Goal: Task Accomplishment & Management: Manage account settings

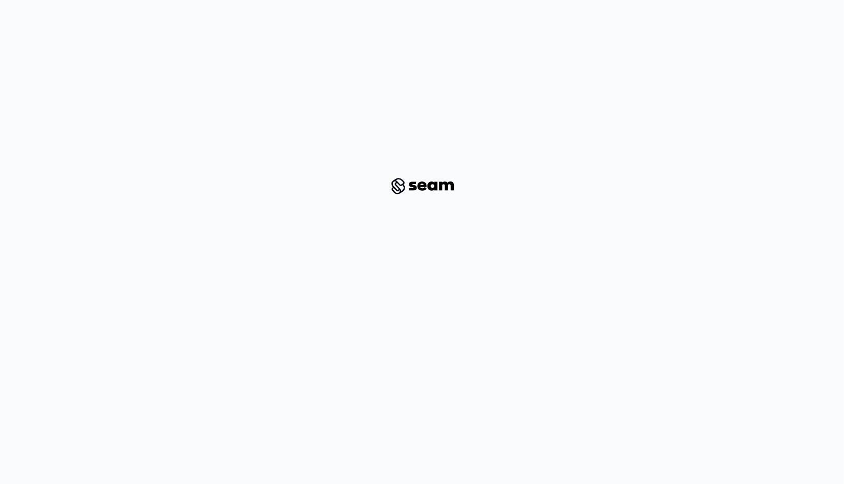
click at [419, 180] on img at bounding box center [422, 186] width 76 height 22
click at [450, 163] on div at bounding box center [422, 187] width 795 height 340
click at [382, 194] on div at bounding box center [422, 187] width 795 height 340
click at [421, 189] on img at bounding box center [422, 186] width 76 height 22
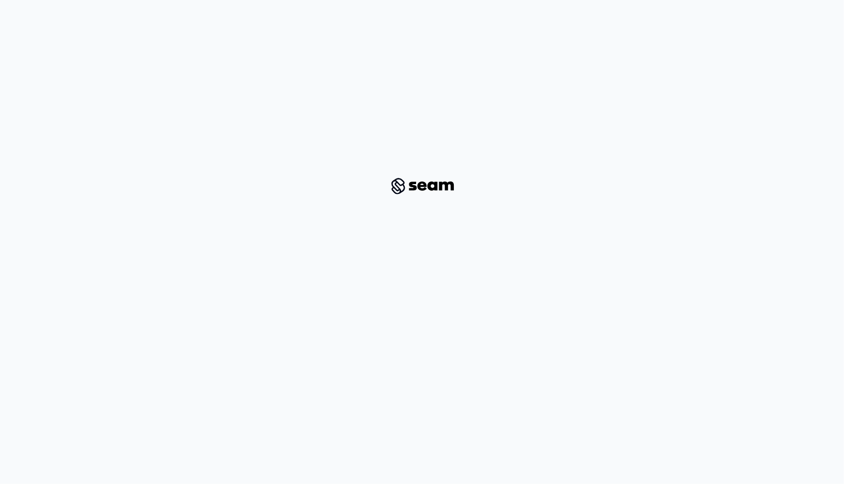
click at [421, 189] on img at bounding box center [422, 186] width 76 height 22
click at [422, 311] on div at bounding box center [422, 187] width 795 height 340
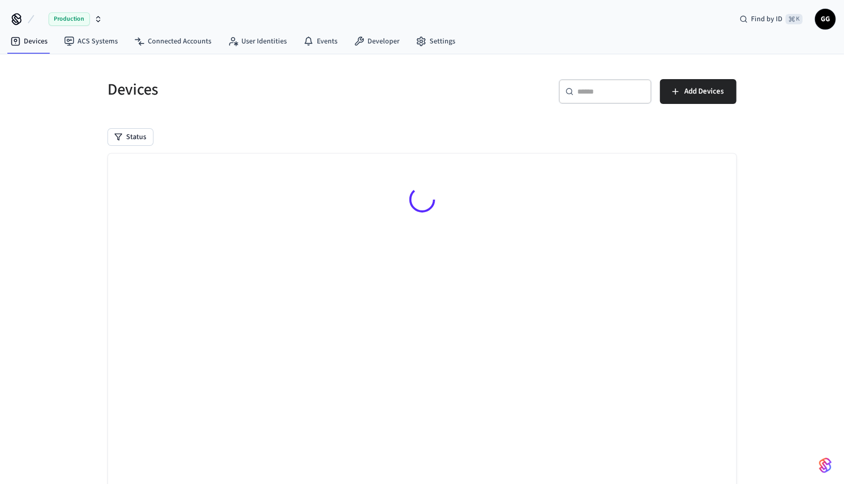
click at [820, 18] on span "GG" at bounding box center [825, 19] width 19 height 19
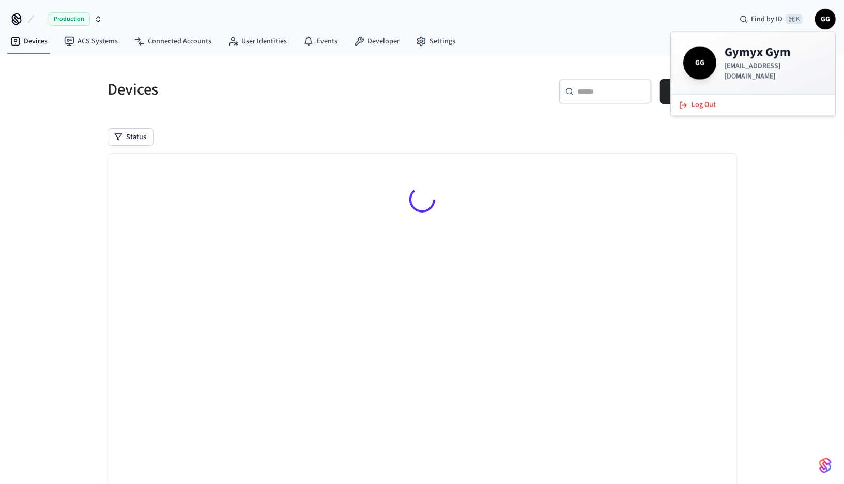
click at [478, 93] on div "​ ​ Add Devices" at bounding box center [583, 95] width 308 height 33
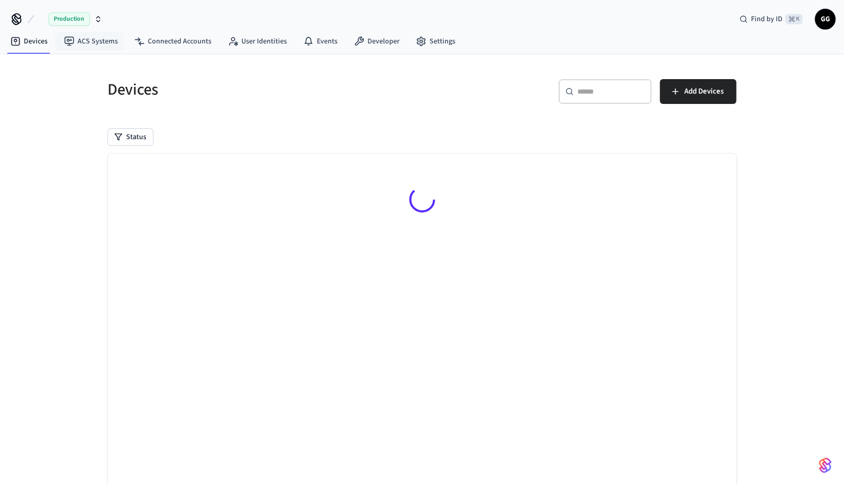
click at [75, 16] on span "Production" at bounding box center [69, 18] width 41 height 13
click at [826, 24] on span "GG" at bounding box center [825, 19] width 19 height 19
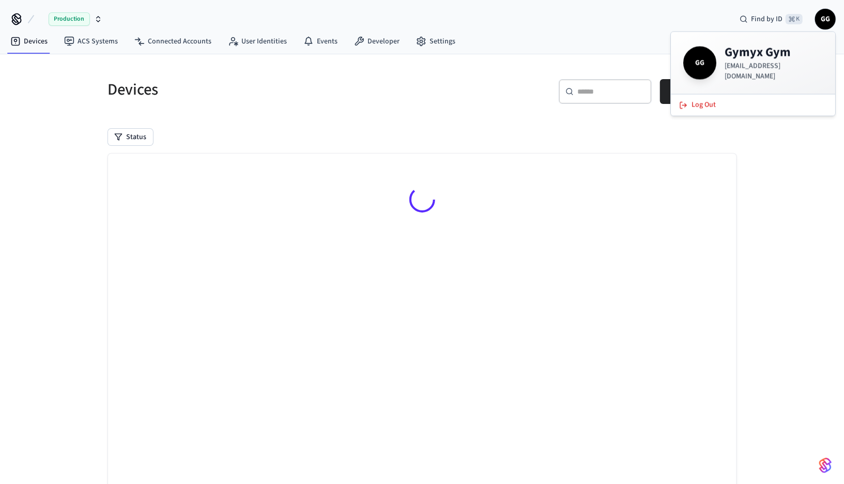
click at [730, 61] on h4 "Gymyx Gym" at bounding box center [774, 52] width 98 height 17
click at [675, 64] on div "GG Gymyx Gym [EMAIL_ADDRESS][DOMAIN_NAME]" at bounding box center [753, 63] width 164 height 62
click at [427, 39] on link "Settings" at bounding box center [436, 41] width 56 height 19
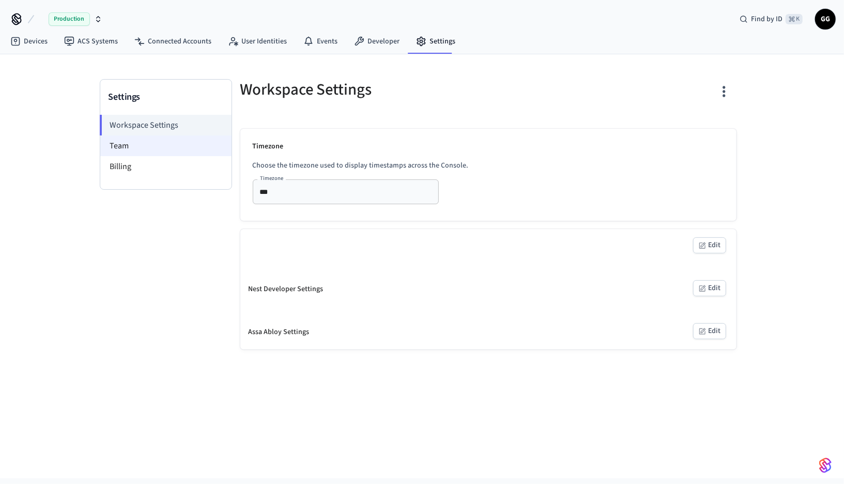
click at [142, 139] on li "Team" at bounding box center [165, 145] width 131 height 21
click at [146, 166] on li "Billing" at bounding box center [165, 166] width 131 height 21
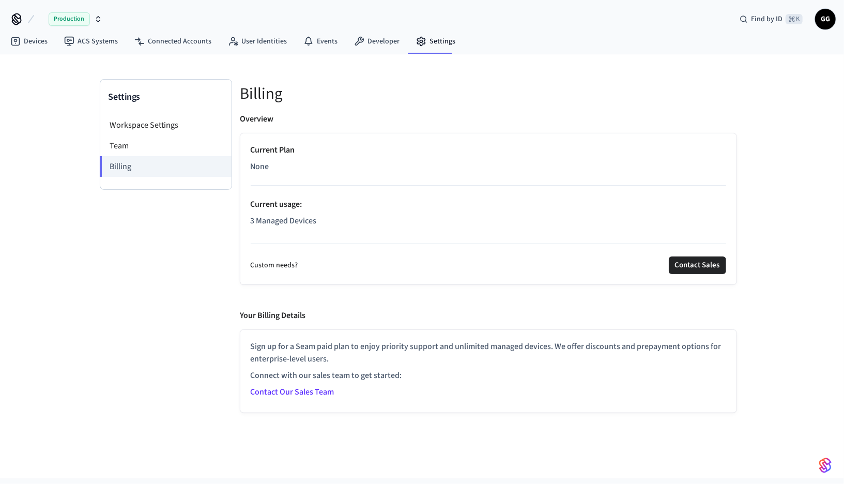
click at [259, 158] on div "Current Plan None Current usage : 3 Managed Devices" at bounding box center [489, 187] width 476 height 87
click at [143, 146] on li "Team" at bounding box center [165, 145] width 131 height 21
click at [161, 142] on li "Team" at bounding box center [165, 145] width 131 height 21
click at [316, 42] on link "Events" at bounding box center [320, 41] width 51 height 19
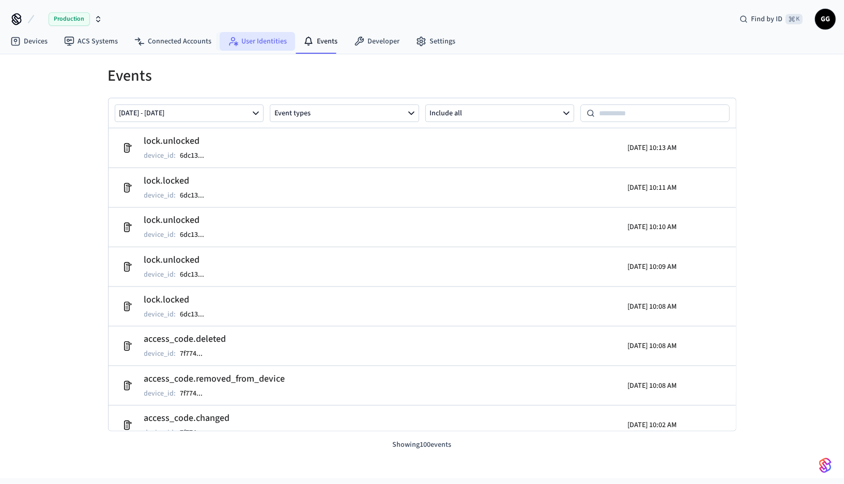
click at [255, 46] on link "User Identities" at bounding box center [257, 41] width 75 height 19
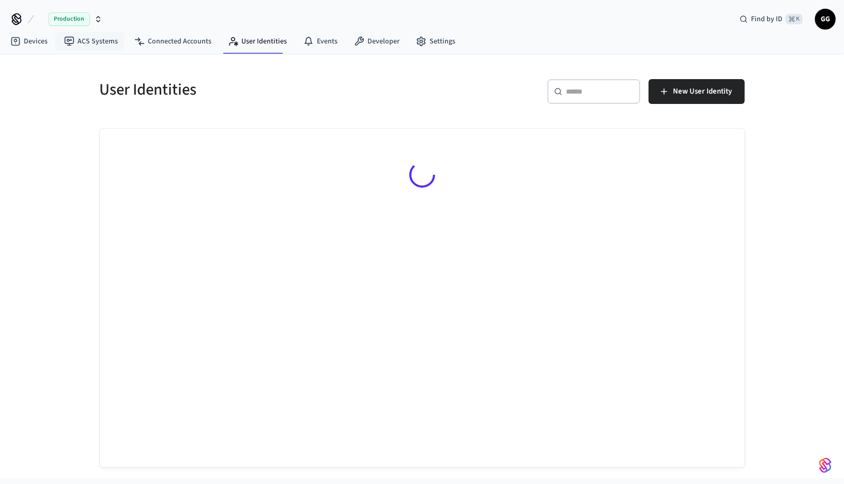
click at [83, 21] on span "Production" at bounding box center [69, 18] width 41 height 13
click at [146, 3] on div "Production Find by ID ⌘ K GG" at bounding box center [422, 15] width 844 height 30
click at [825, 468] on img "button" at bounding box center [826, 465] width 12 height 17
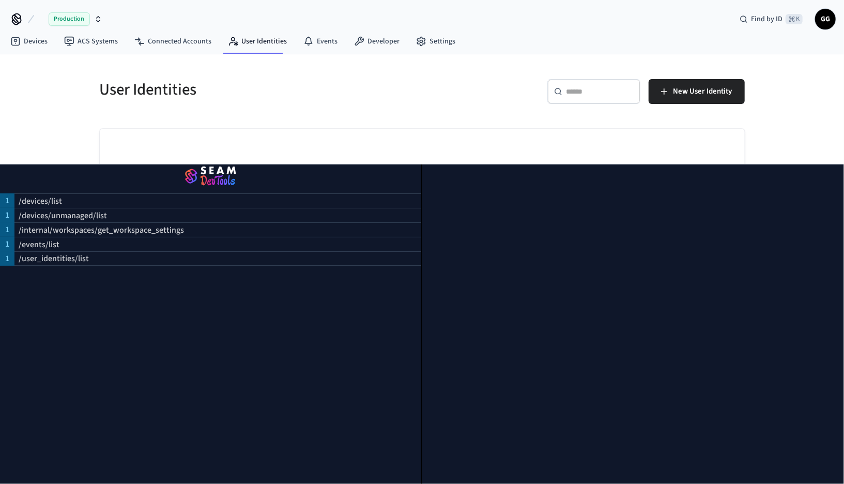
click at [736, 142] on div at bounding box center [422, 177] width 645 height 96
click at [391, 108] on div "User Identities" at bounding box center [251, 90] width 329 height 46
click at [196, 39] on link "Connected Accounts" at bounding box center [173, 41] width 94 height 19
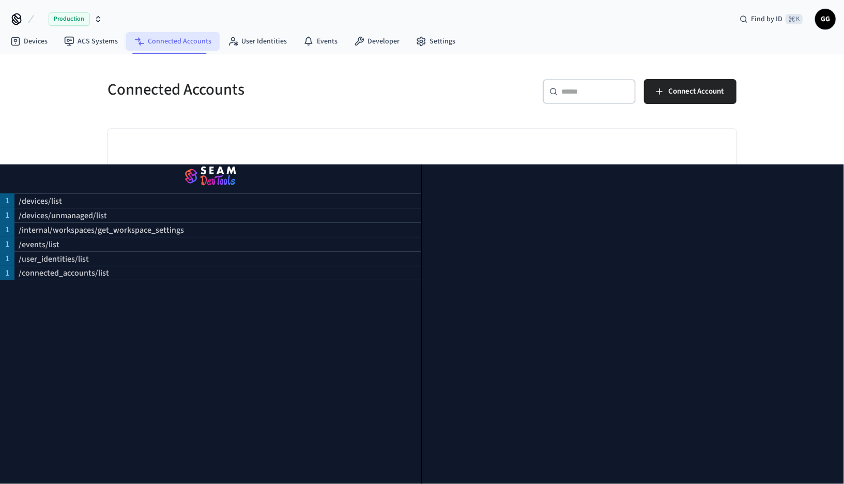
click at [194, 43] on link "Connected Accounts" at bounding box center [173, 41] width 94 height 19
click at [819, 27] on div "Find by ID ⌘ K GG" at bounding box center [784, 19] width 104 height 22
click at [81, 48] on link "ACS Systems" at bounding box center [91, 41] width 70 height 19
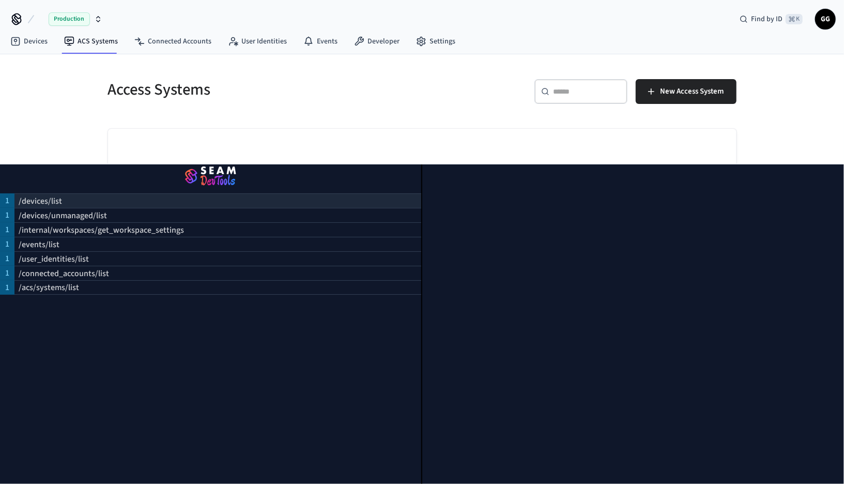
click at [95, 197] on div "/devices/list" at bounding box center [217, 200] width 407 height 14
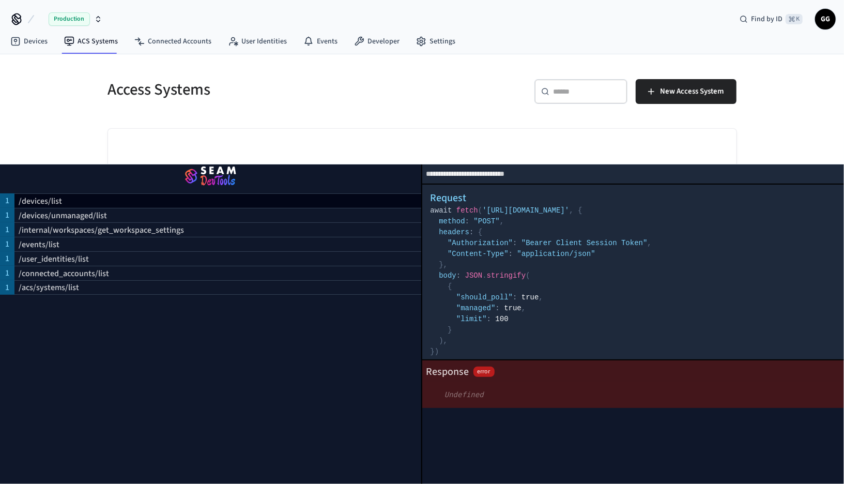
click at [134, 183] on img "button" at bounding box center [210, 176] width 397 height 29
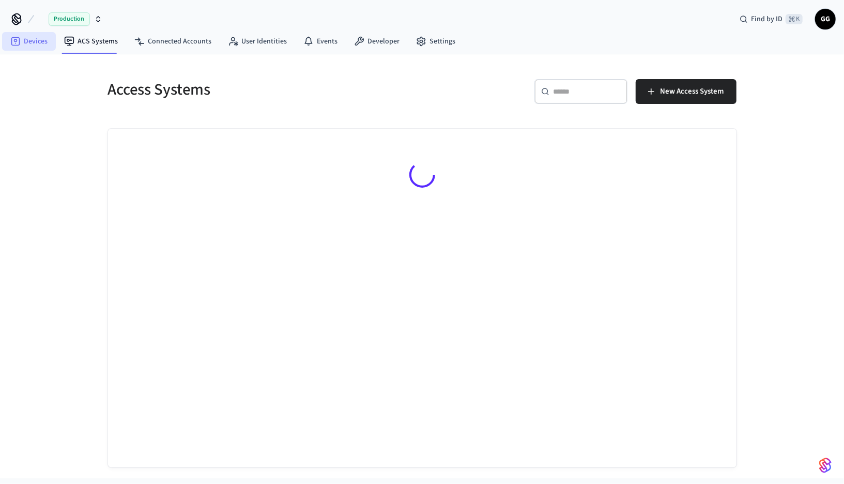
click at [46, 42] on link "Devices" at bounding box center [29, 41] width 54 height 19
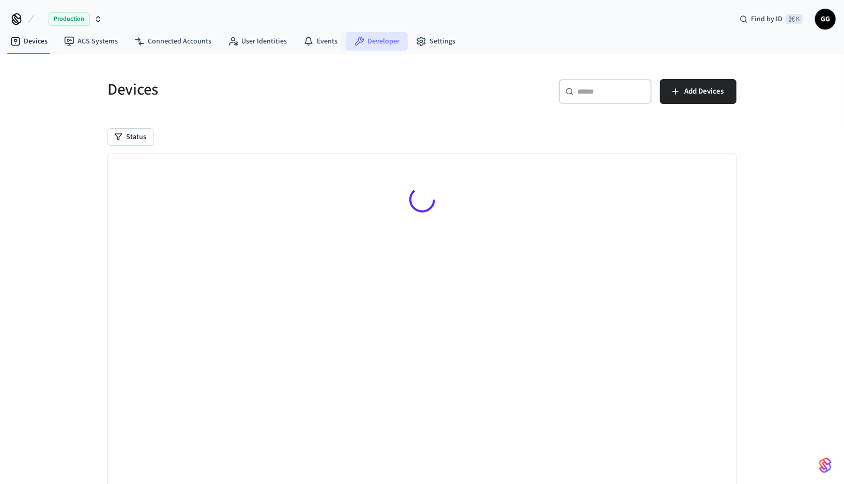
click at [374, 44] on link "Developer" at bounding box center [377, 41] width 62 height 19
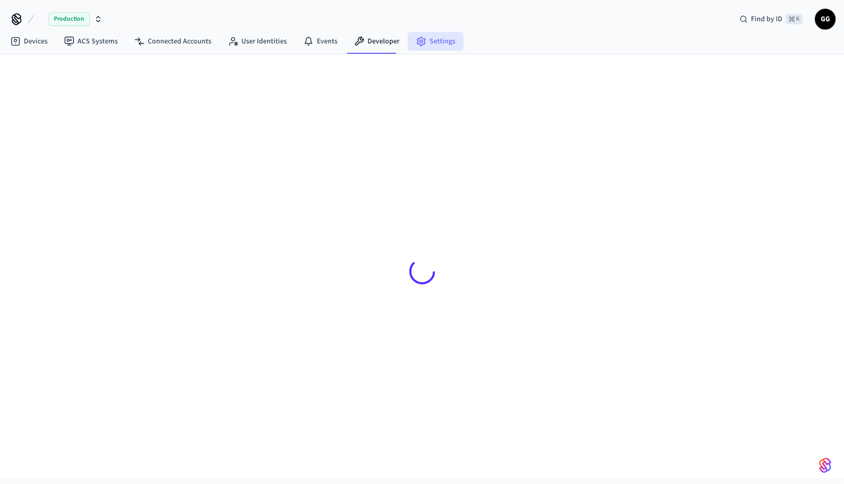
click at [420, 38] on icon at bounding box center [421, 41] width 10 height 10
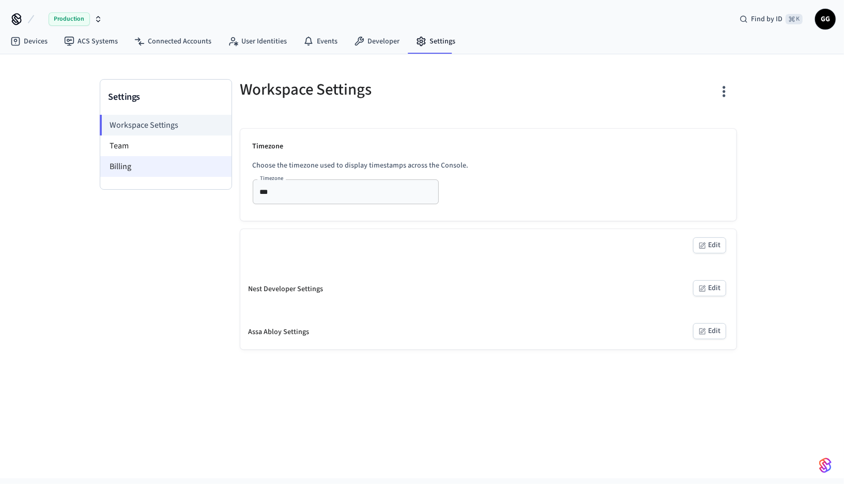
click at [135, 160] on li "Billing" at bounding box center [165, 166] width 131 height 21
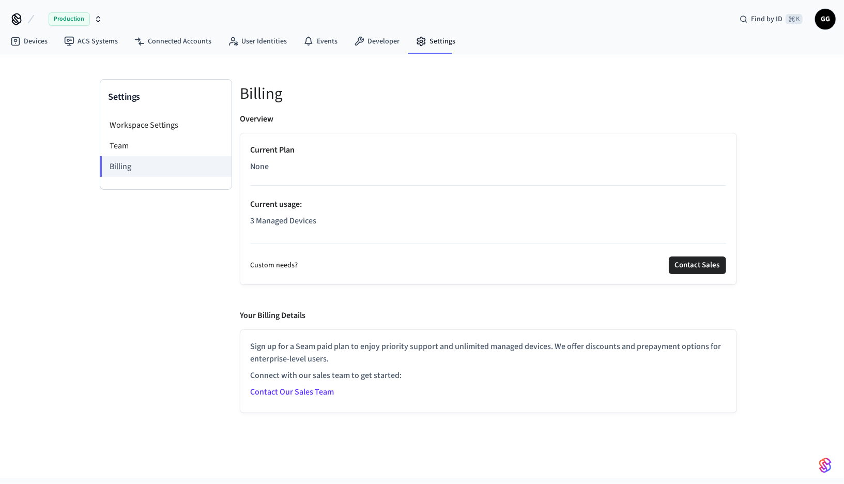
click at [269, 166] on p "None" at bounding box center [489, 166] width 476 height 12
click at [286, 144] on p "Current Plan" at bounding box center [489, 150] width 476 height 12
click at [674, 271] on button "Contact Sales" at bounding box center [697, 265] width 57 height 18
drag, startPoint x: 311, startPoint y: 219, endPoint x: 264, endPoint y: 220, distance: 47.6
click at [264, 219] on p "3 Managed Devices" at bounding box center [489, 221] width 476 height 12
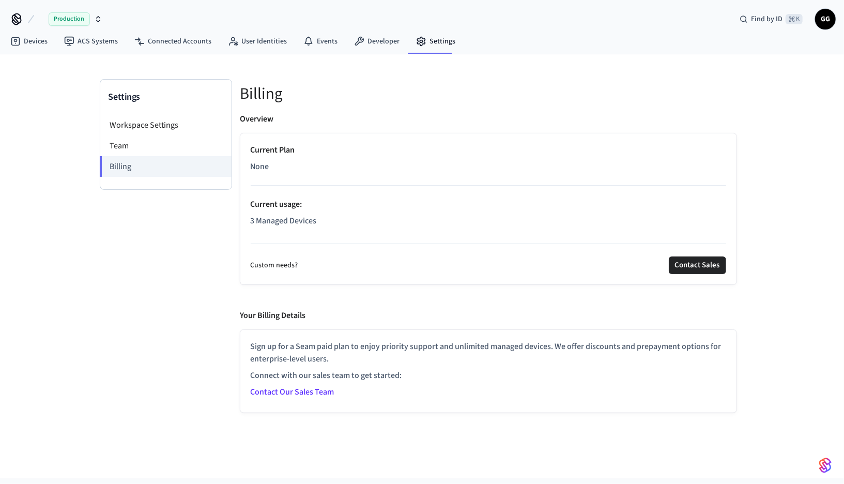
click at [316, 234] on div "Custom needs? Contact Sales" at bounding box center [489, 252] width 476 height 43
click at [192, 144] on li "Team" at bounding box center [165, 145] width 131 height 21
click at [176, 48] on link "Connected Accounts" at bounding box center [173, 41] width 94 height 19
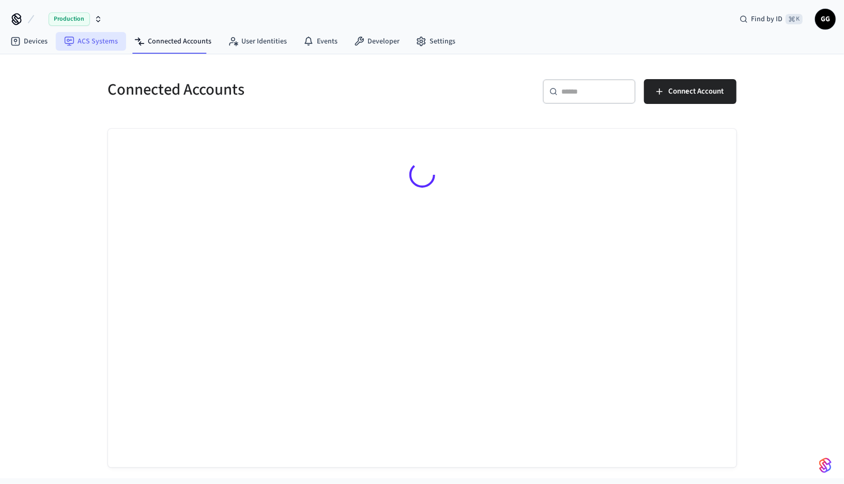
click at [95, 40] on link "ACS Systems" at bounding box center [91, 41] width 70 height 19
click at [434, 35] on link "Settings" at bounding box center [436, 41] width 56 height 19
